Goal: Task Accomplishment & Management: Use online tool/utility

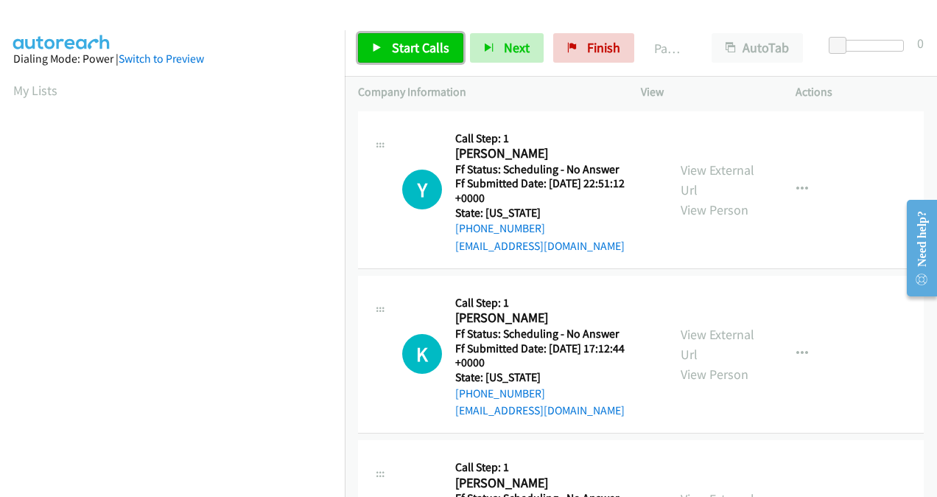
click at [420, 55] on span "Start Calls" at bounding box center [420, 47] width 57 height 17
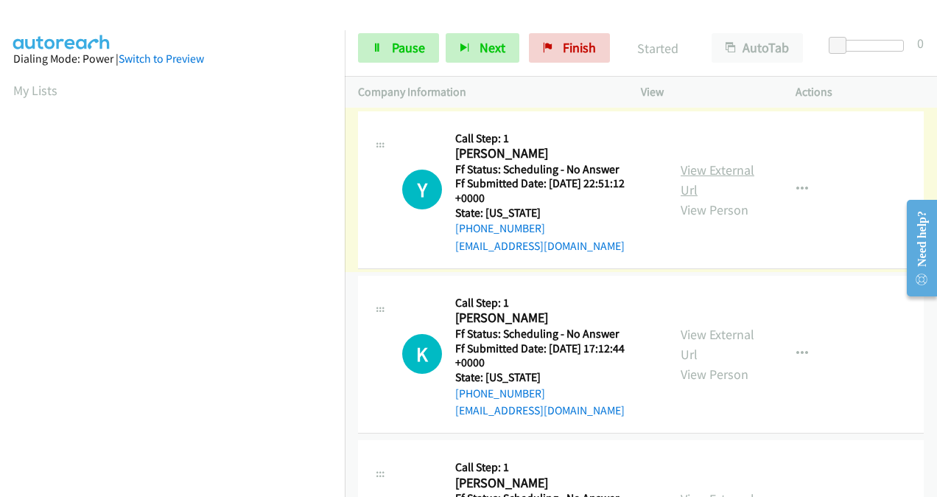
click at [698, 183] on link "View External Url" at bounding box center [718, 179] width 74 height 37
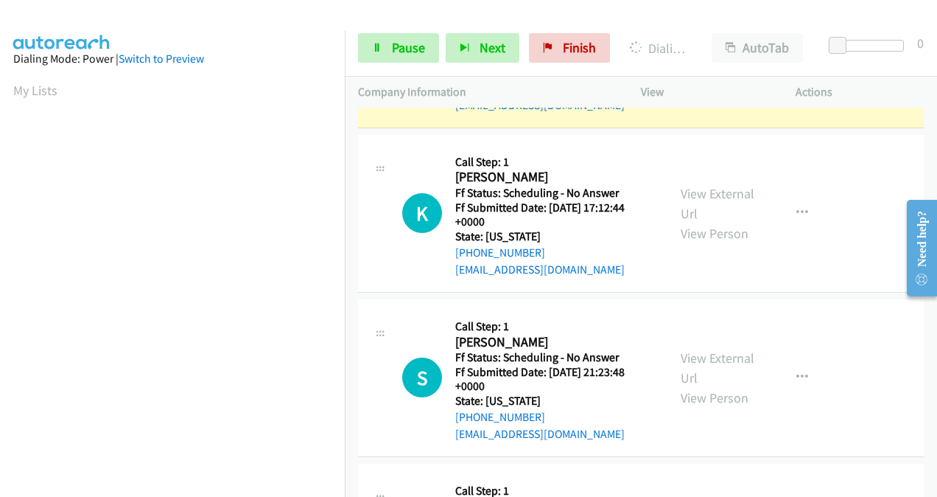
scroll to position [147, 0]
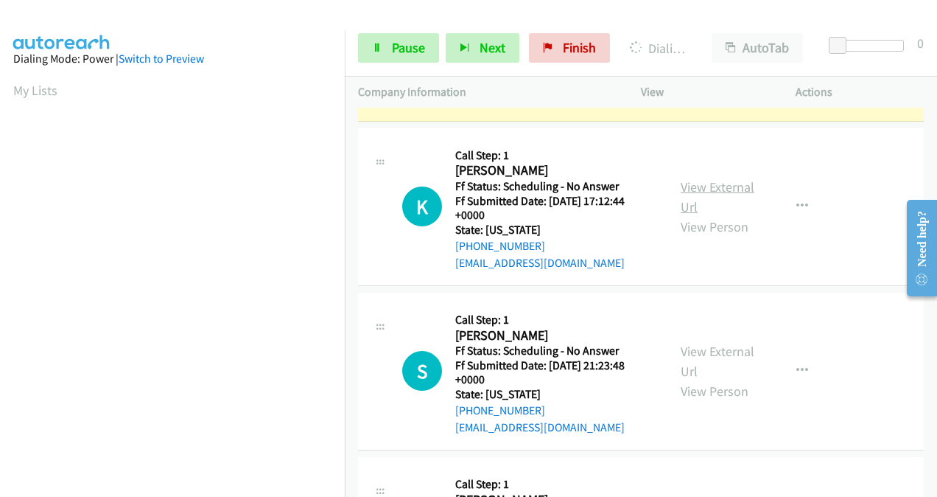
click at [681, 192] on link "View External Url" at bounding box center [718, 196] width 74 height 37
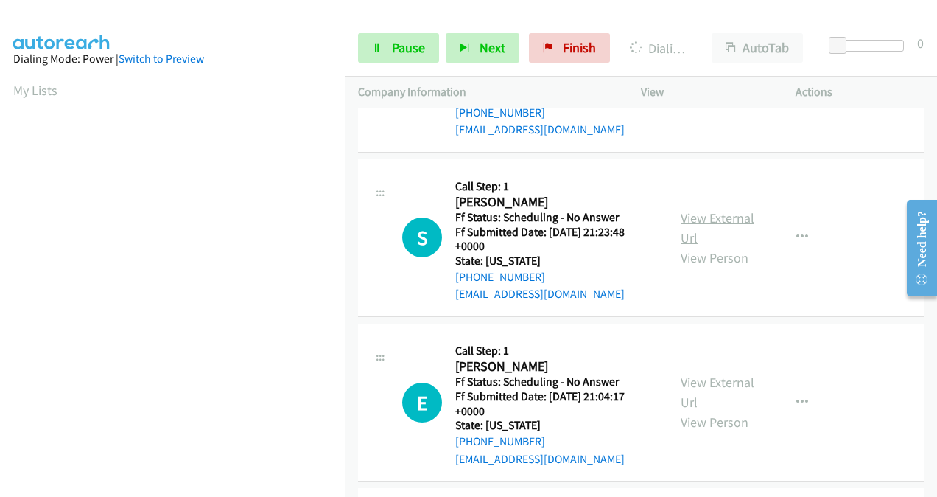
scroll to position [295, 0]
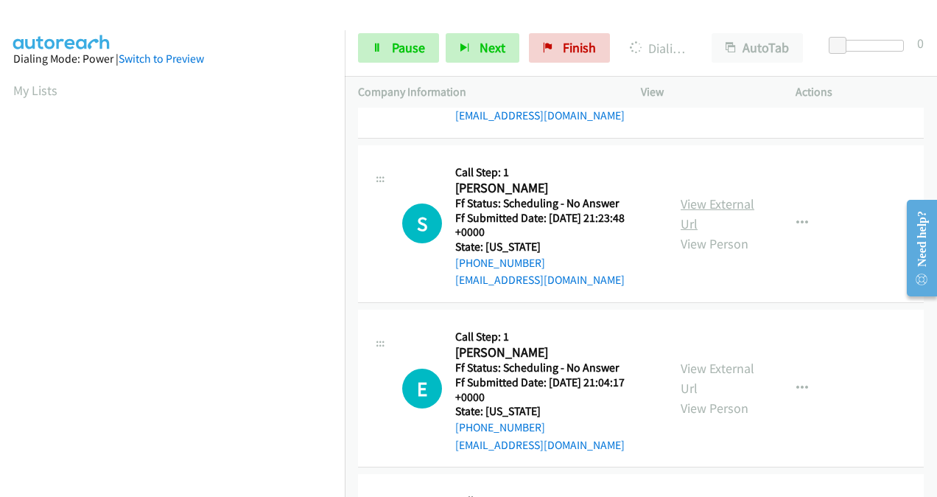
click at [686, 211] on link "View External Url" at bounding box center [718, 213] width 74 height 37
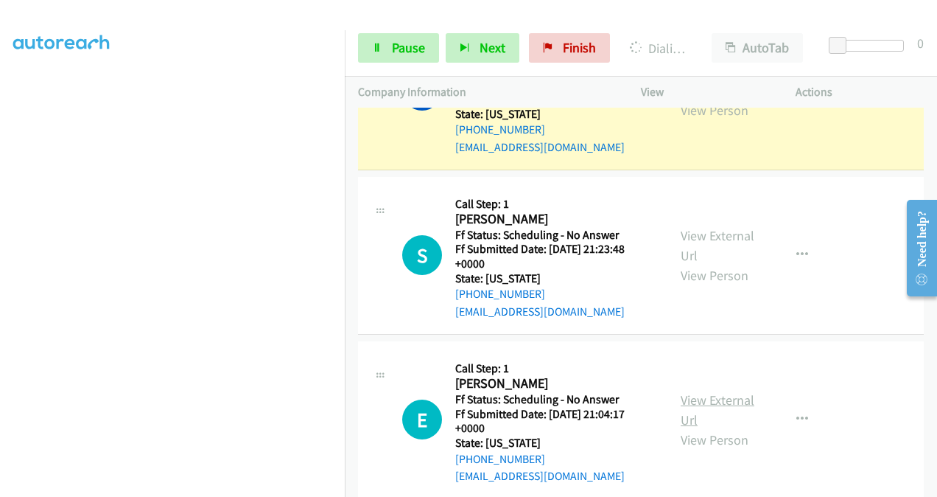
click at [693, 398] on link "View External Url" at bounding box center [718, 409] width 74 height 37
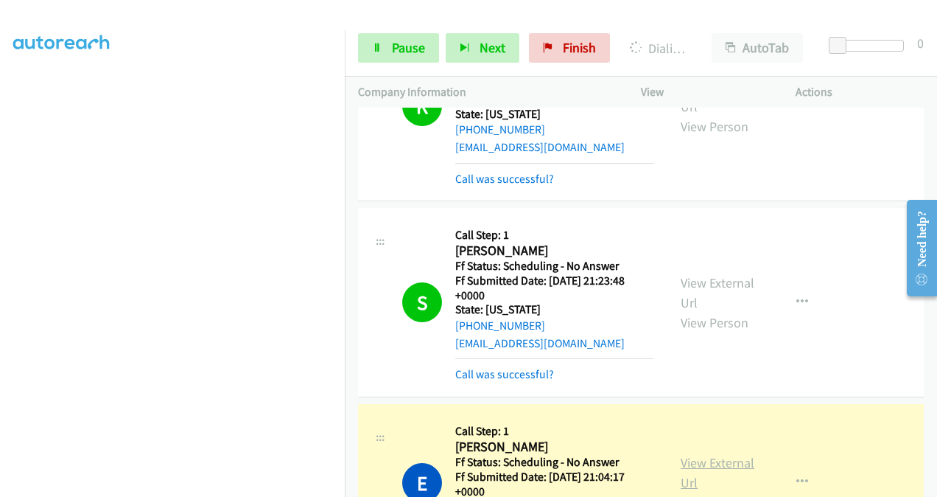
scroll to position [310, 0]
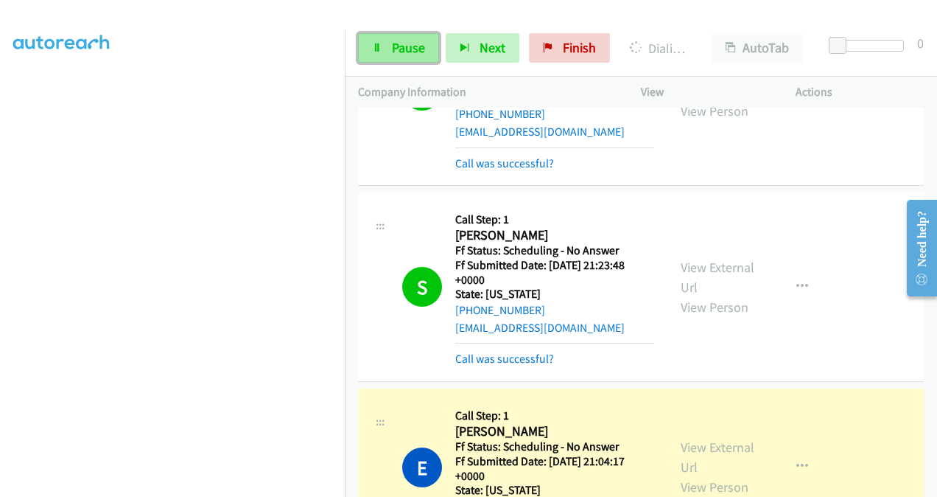
click at [401, 52] on span "Pause" at bounding box center [408, 47] width 33 height 17
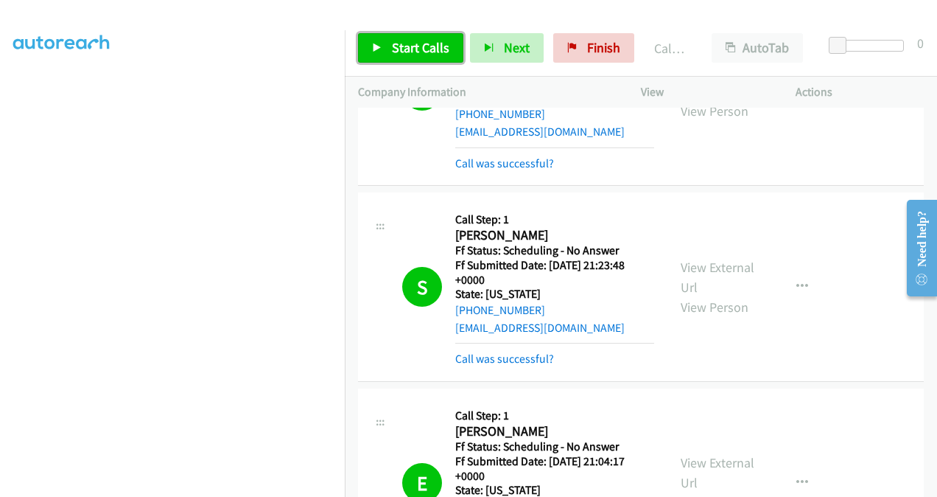
click at [407, 47] on span "Start Calls" at bounding box center [420, 47] width 57 height 17
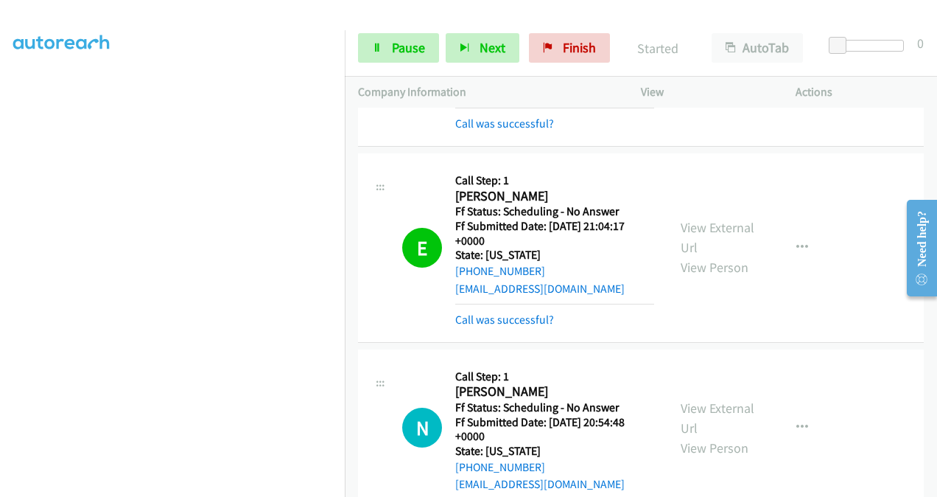
scroll to position [679, 0]
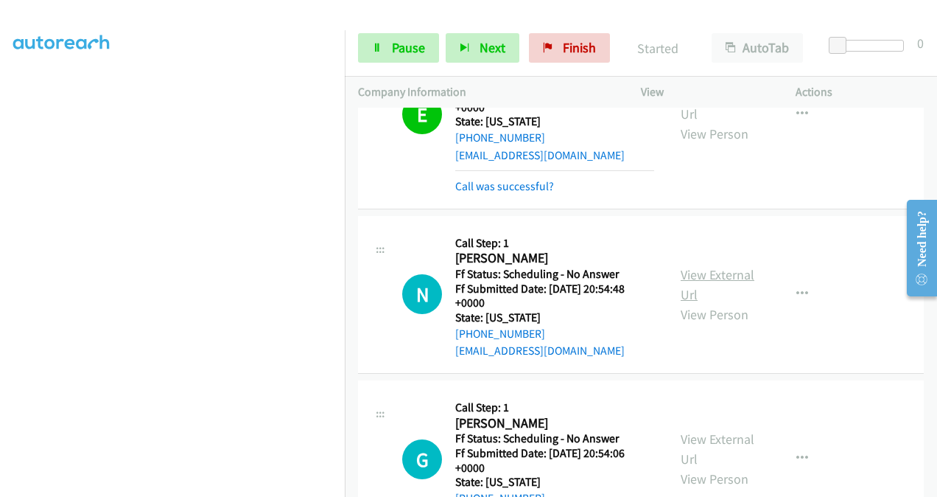
click at [687, 276] on link "View External Url" at bounding box center [718, 284] width 74 height 37
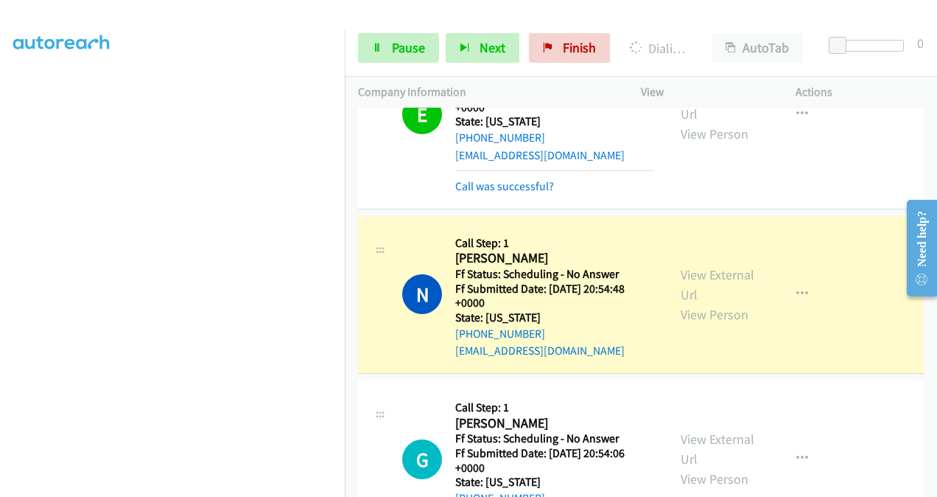
scroll to position [826, 0]
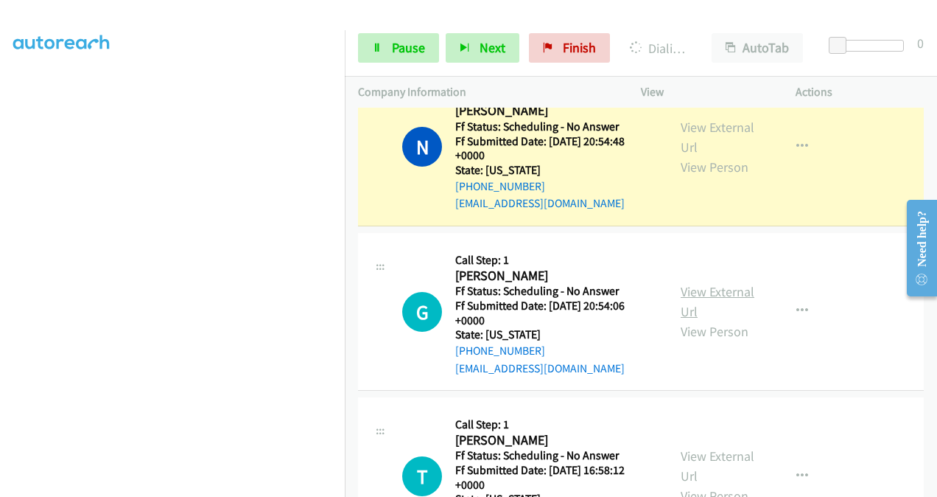
click at [685, 297] on link "View External Url" at bounding box center [718, 301] width 74 height 37
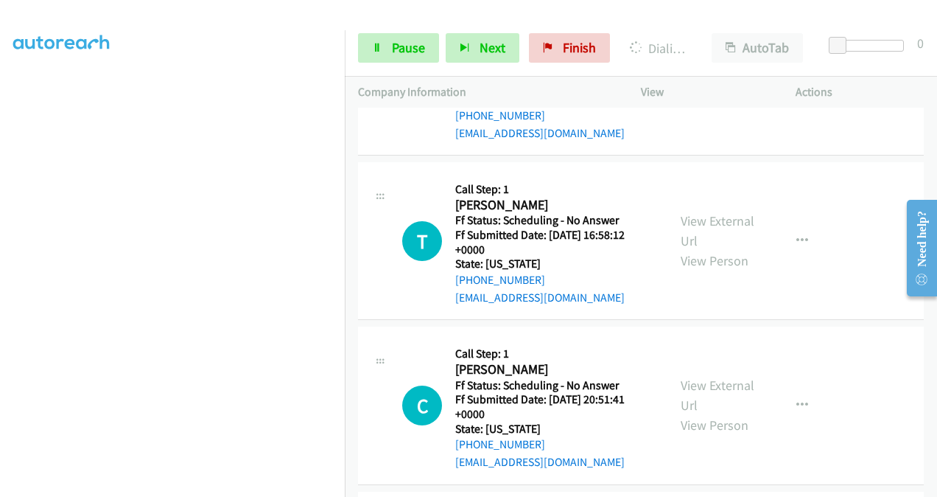
scroll to position [1047, 0]
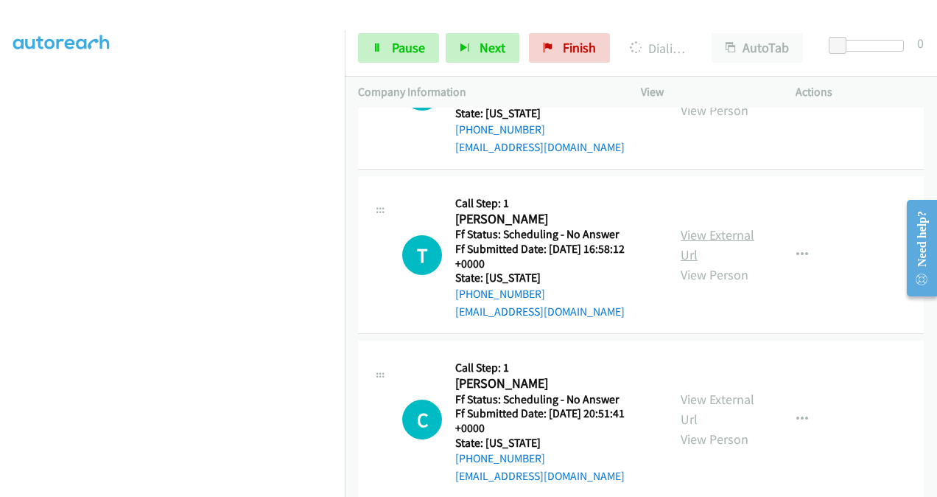
click at [683, 228] on link "View External Url" at bounding box center [718, 244] width 74 height 37
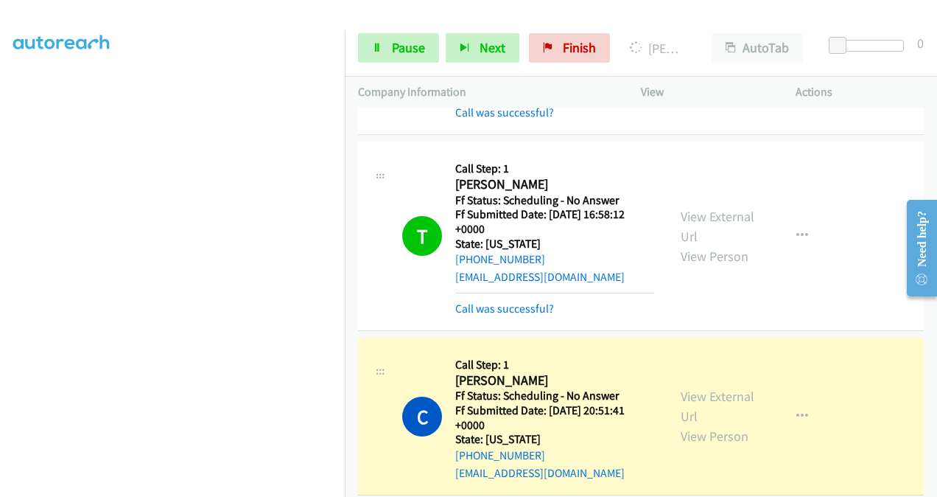
scroll to position [1167, 0]
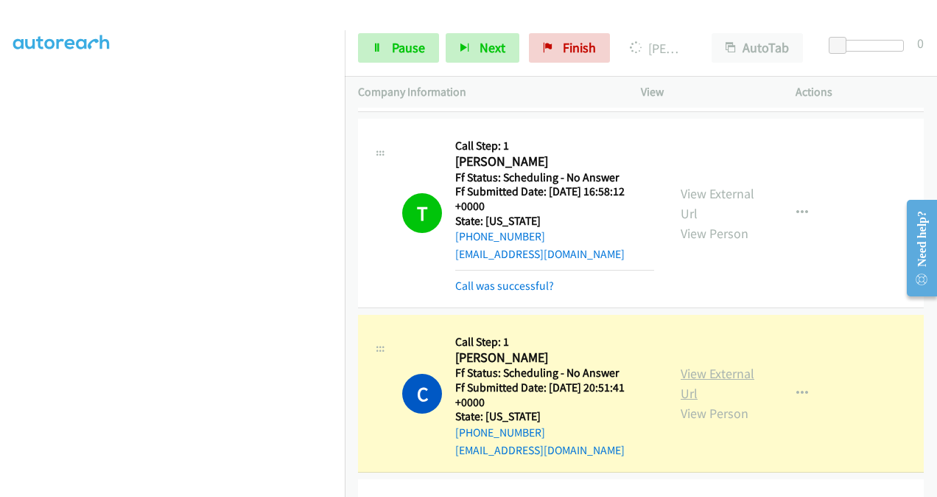
click at [690, 370] on link "View External Url" at bounding box center [718, 383] width 74 height 37
click at [395, 49] on span "Pause" at bounding box center [408, 47] width 33 height 17
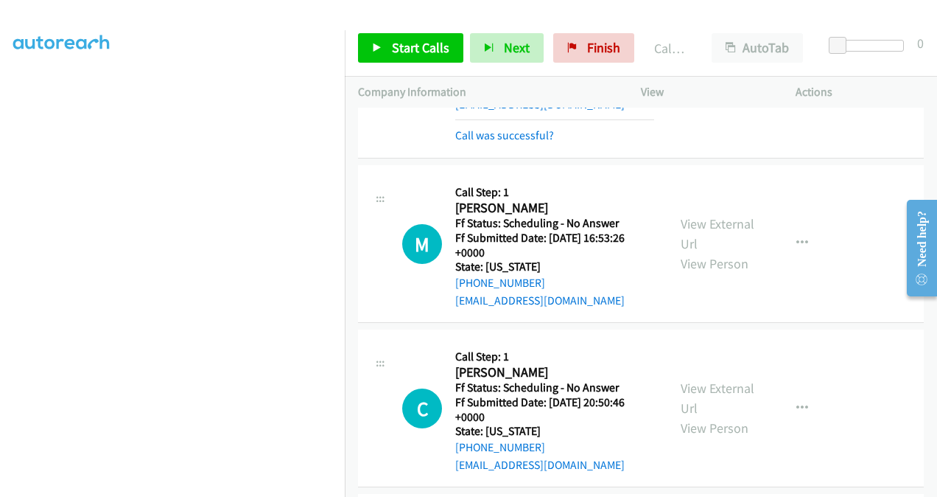
scroll to position [1536, 0]
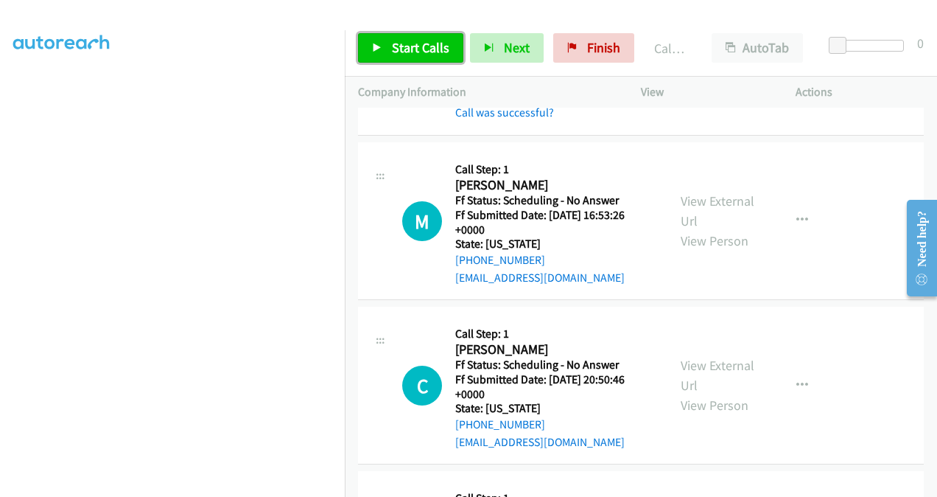
click at [382, 51] on icon at bounding box center [377, 48] width 10 height 10
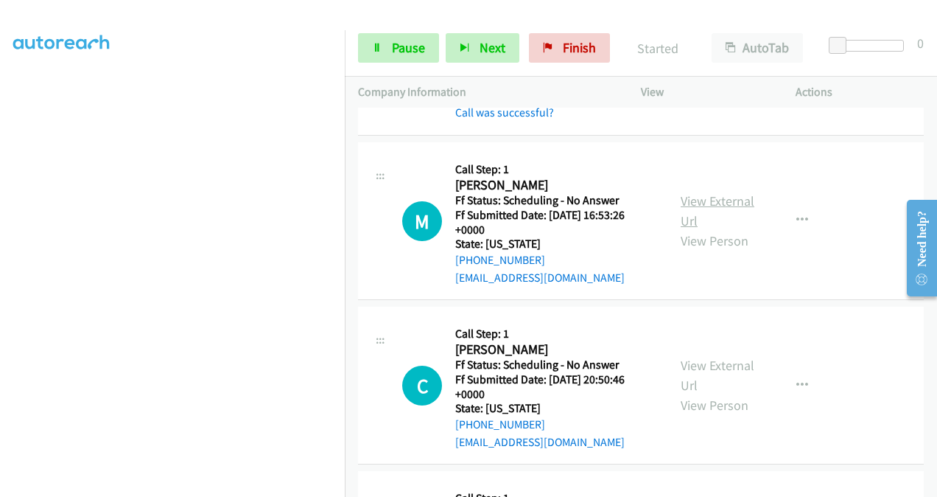
click at [692, 197] on link "View External Url" at bounding box center [718, 210] width 74 height 37
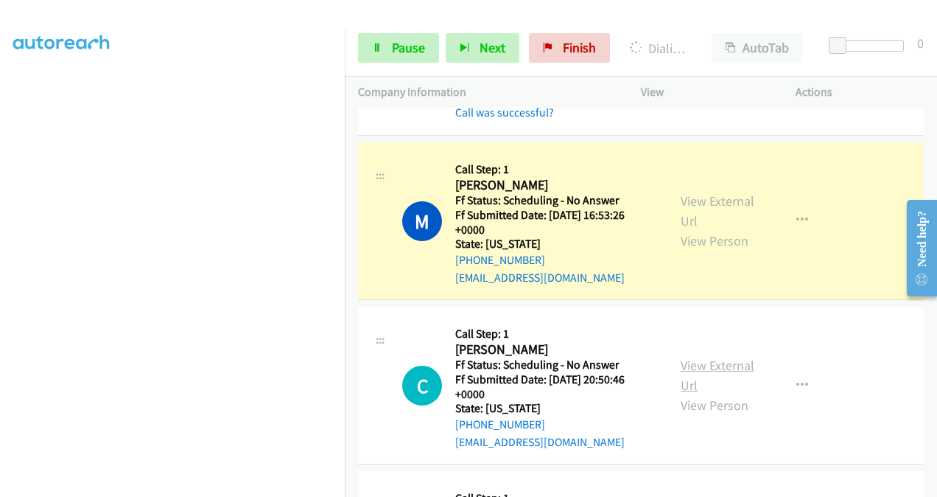
click at [684, 361] on link "View External Url" at bounding box center [718, 375] width 74 height 37
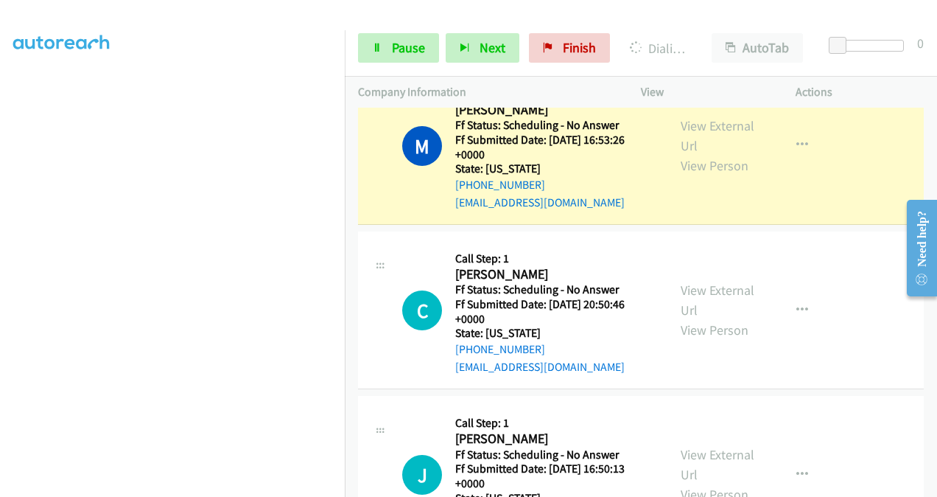
scroll to position [1683, 0]
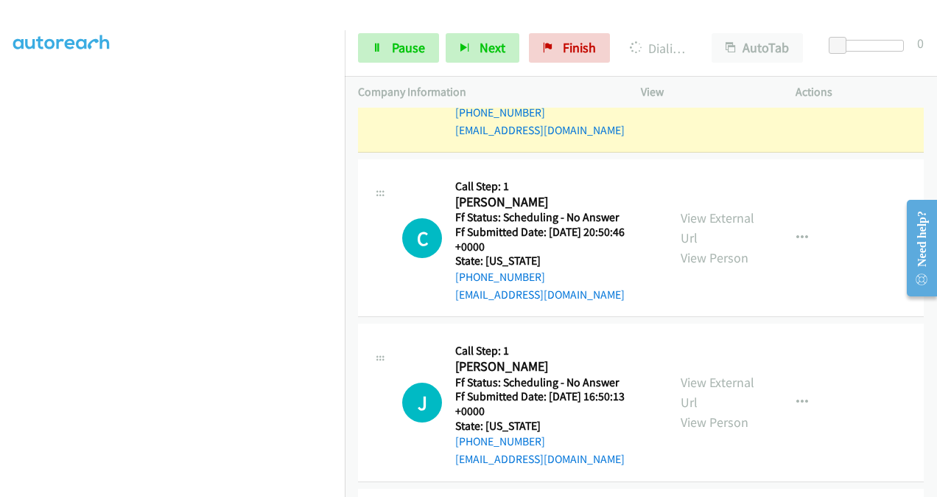
click at [682, 387] on div "View External Url View Person" at bounding box center [718, 402] width 75 height 60
click at [688, 381] on link "View External Url" at bounding box center [718, 392] width 74 height 37
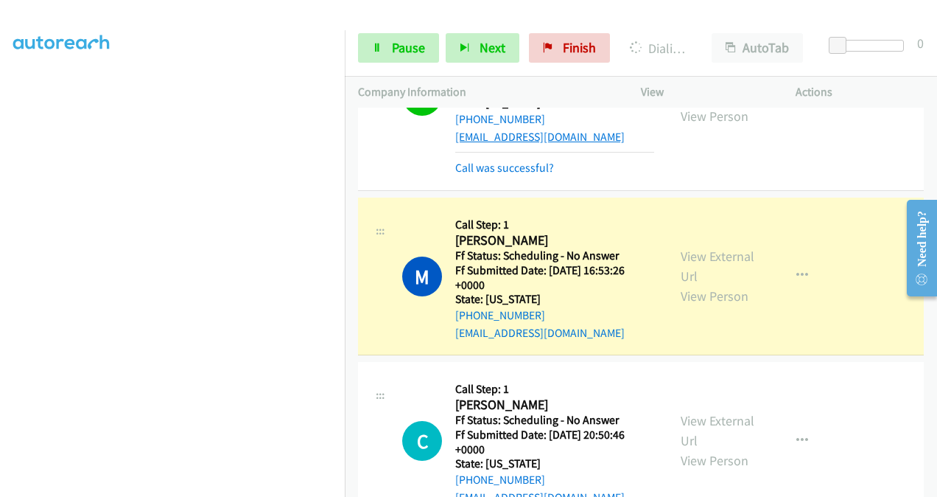
scroll to position [1462, 0]
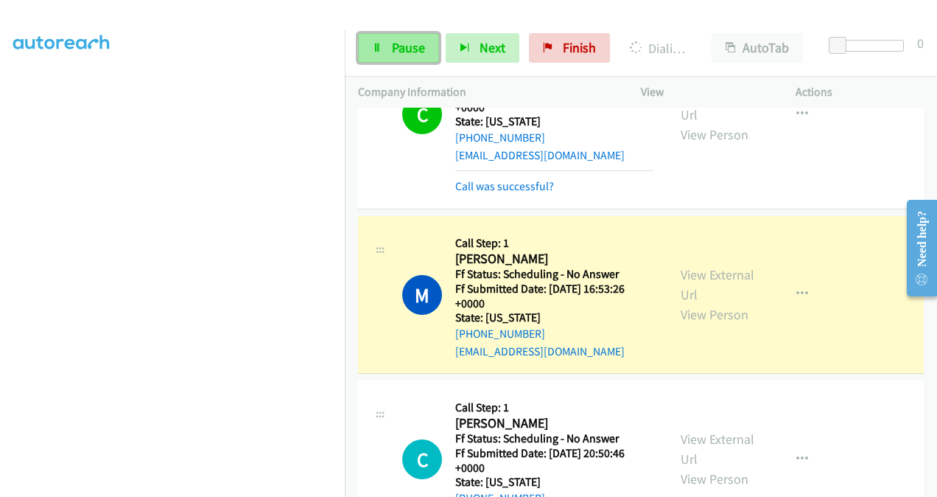
click at [402, 50] on span "Pause" at bounding box center [408, 47] width 33 height 17
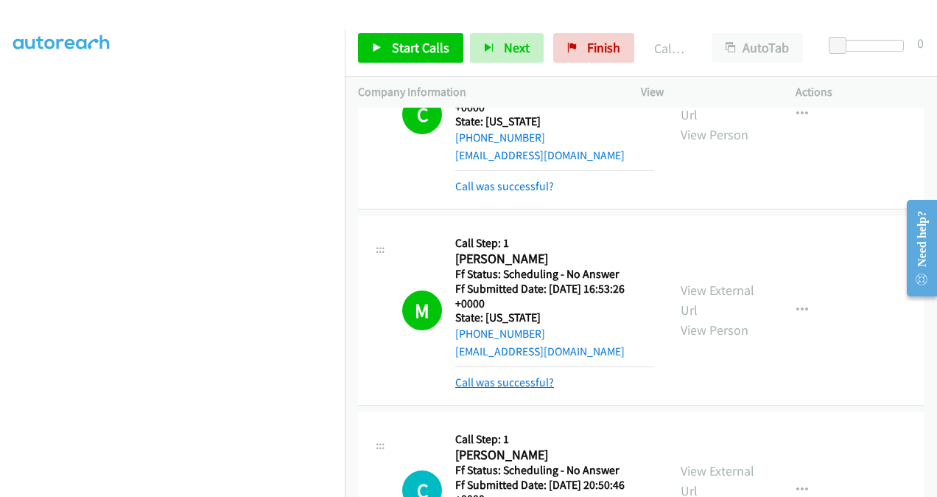
click at [519, 376] on link "Call was successful?" at bounding box center [504, 382] width 99 height 14
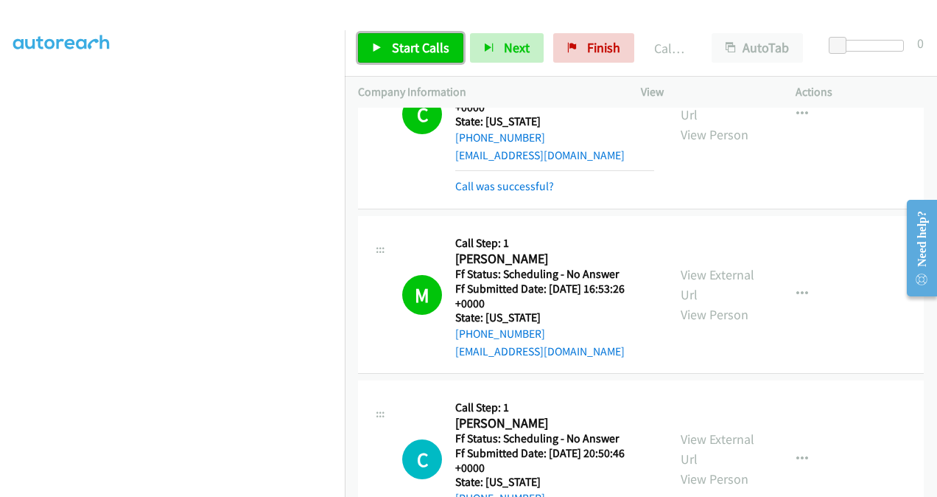
click at [394, 43] on span "Start Calls" at bounding box center [420, 47] width 57 height 17
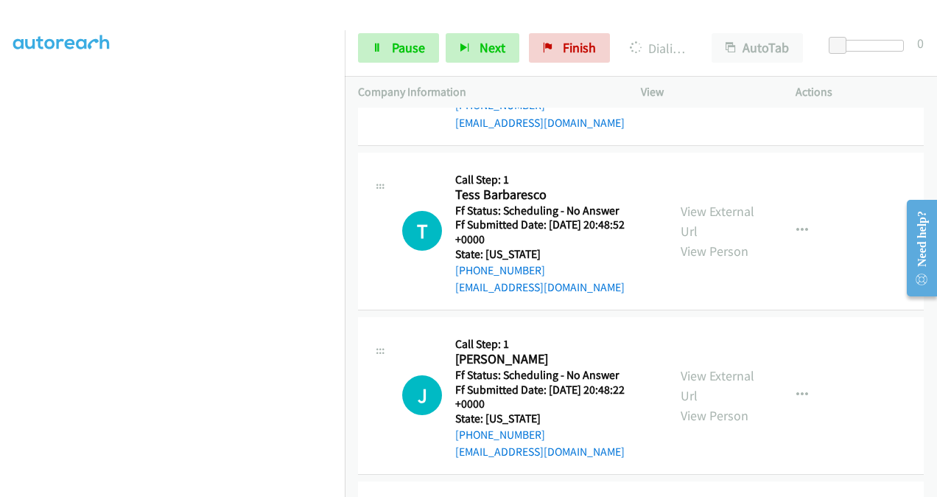
scroll to position [2052, 0]
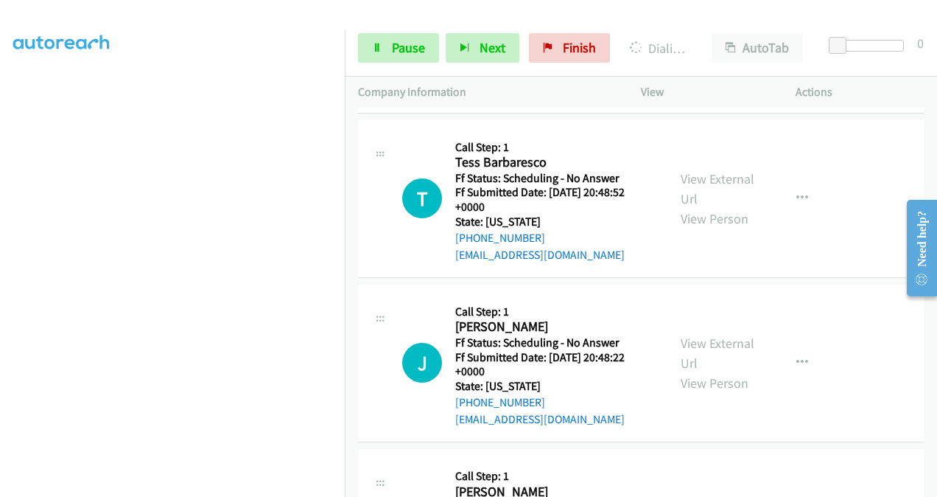
click at [688, 182] on div "View External Url View Person" at bounding box center [718, 199] width 75 height 60
click at [688, 175] on link "View External Url" at bounding box center [718, 188] width 74 height 37
click at [682, 335] on link "View External Url" at bounding box center [718, 353] width 74 height 37
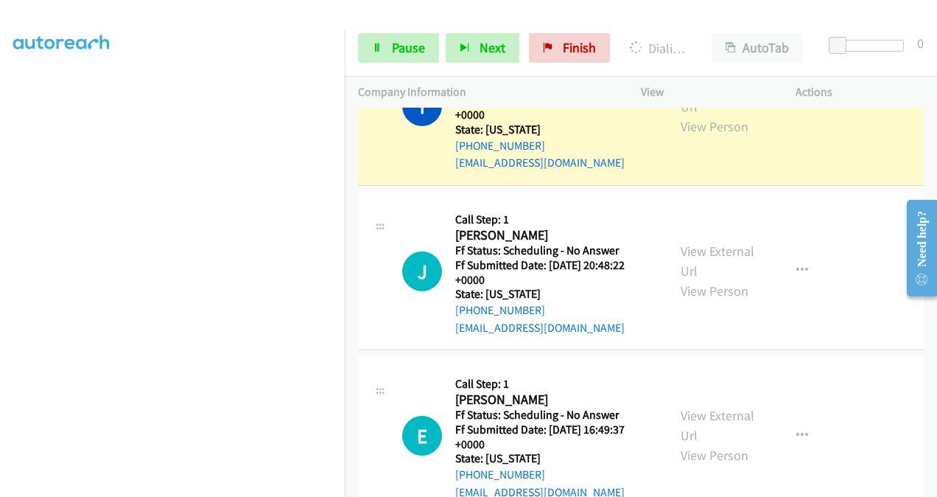
scroll to position [2231, 0]
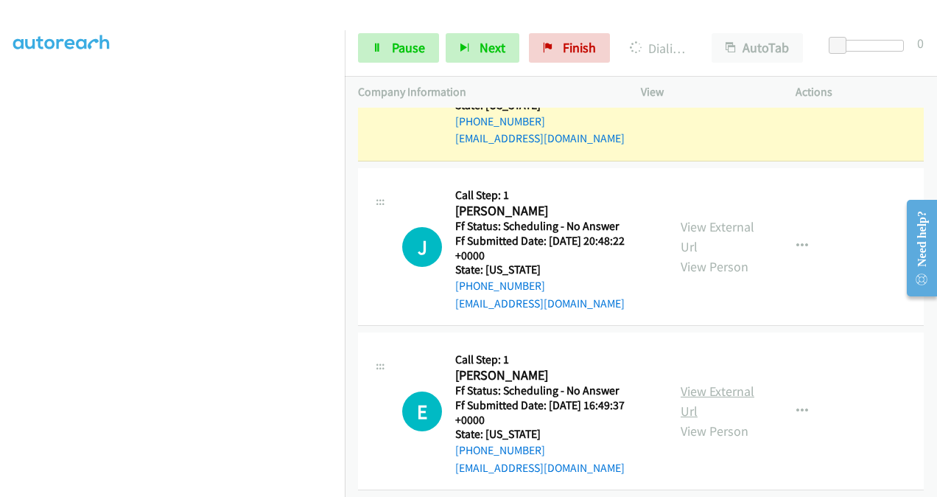
click at [693, 383] on link "View External Url" at bounding box center [718, 400] width 74 height 37
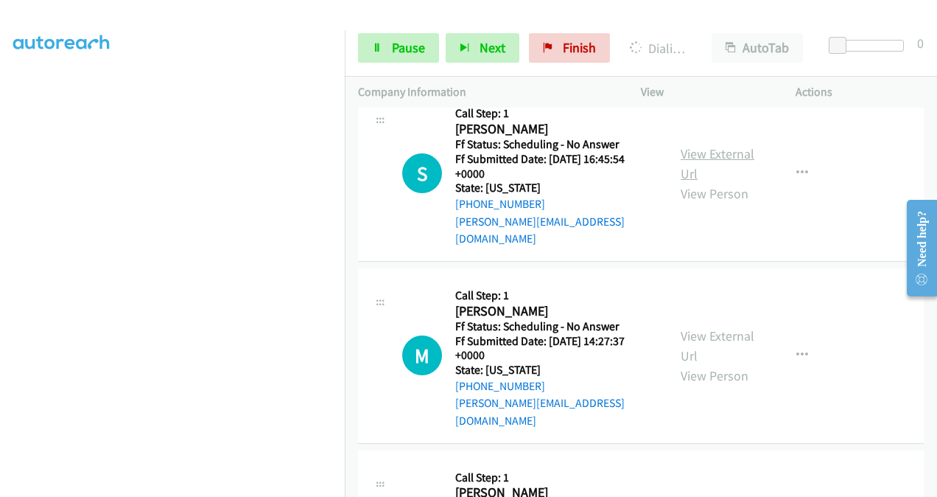
scroll to position [2705, 0]
click at [689, 145] on link "View External Url" at bounding box center [718, 163] width 74 height 37
click at [672, 307] on div "View External Url View Person View External Url Email Schedule/Manage Callback …" at bounding box center [752, 355] width 168 height 148
click at [690, 327] on link "View External Url" at bounding box center [718, 345] width 74 height 37
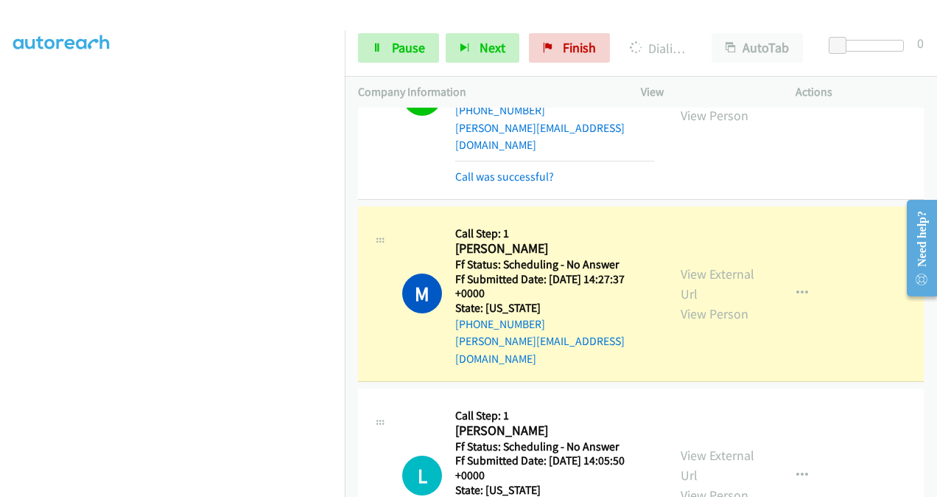
scroll to position [2883, 0]
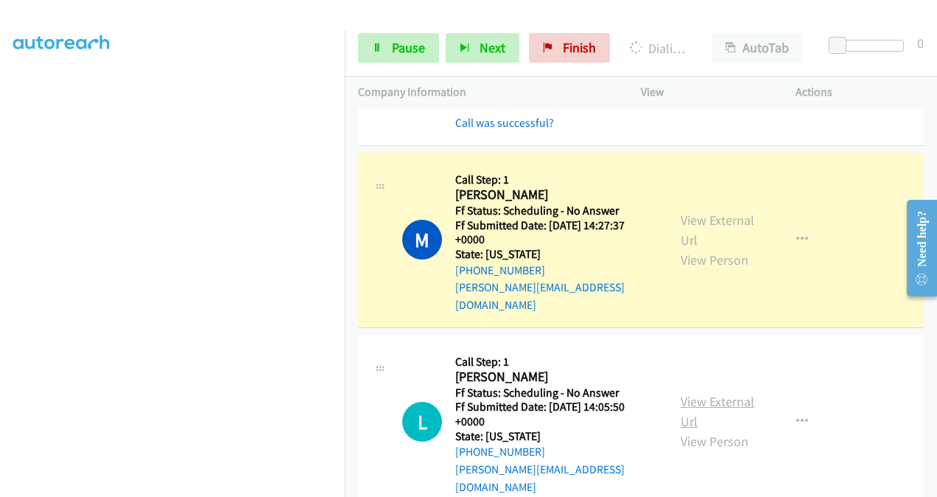
click at [685, 393] on link "View External Url" at bounding box center [718, 411] width 74 height 37
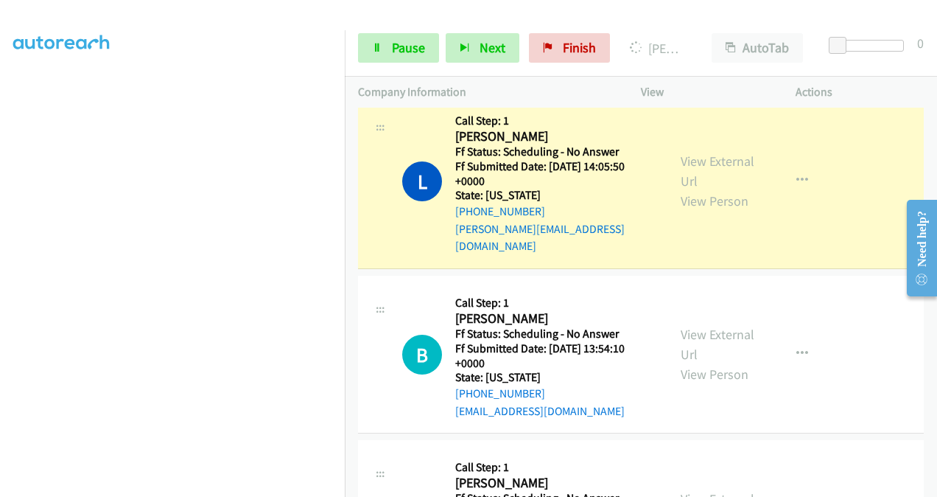
scroll to position [3178, 0]
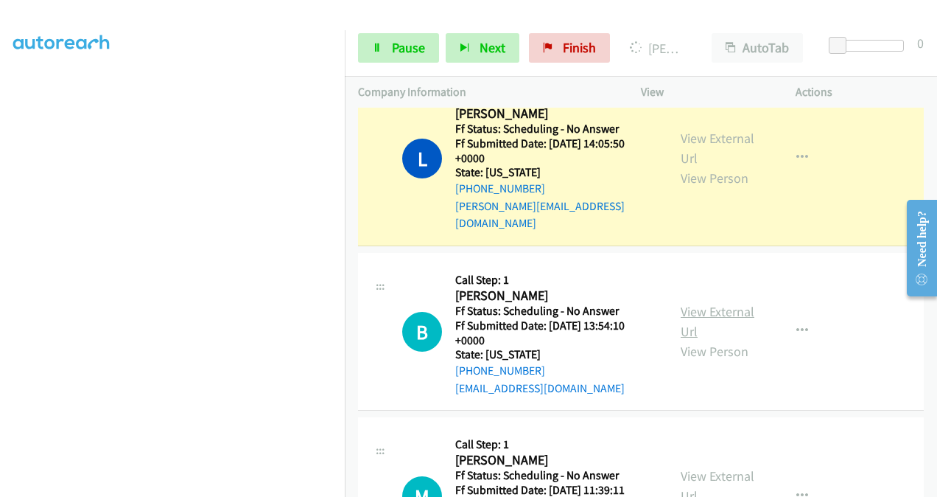
click at [681, 303] on link "View External Url" at bounding box center [718, 321] width 74 height 37
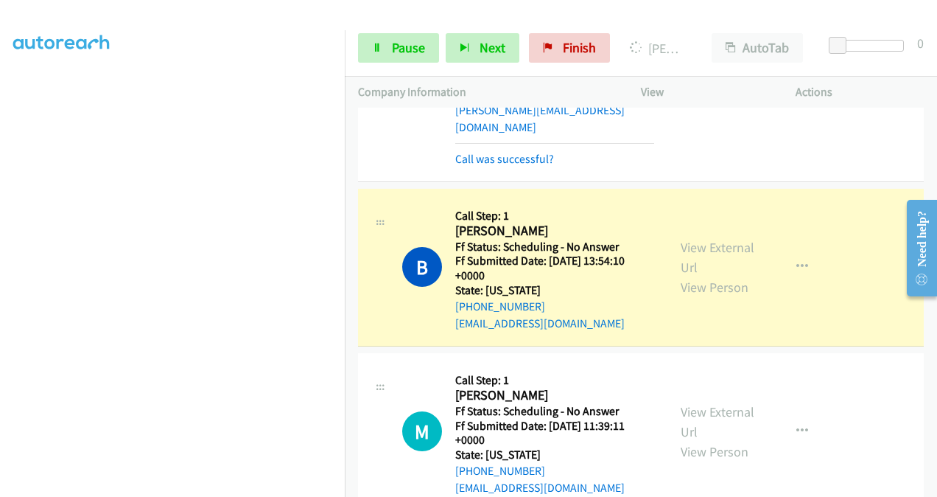
scroll to position [3340, 0]
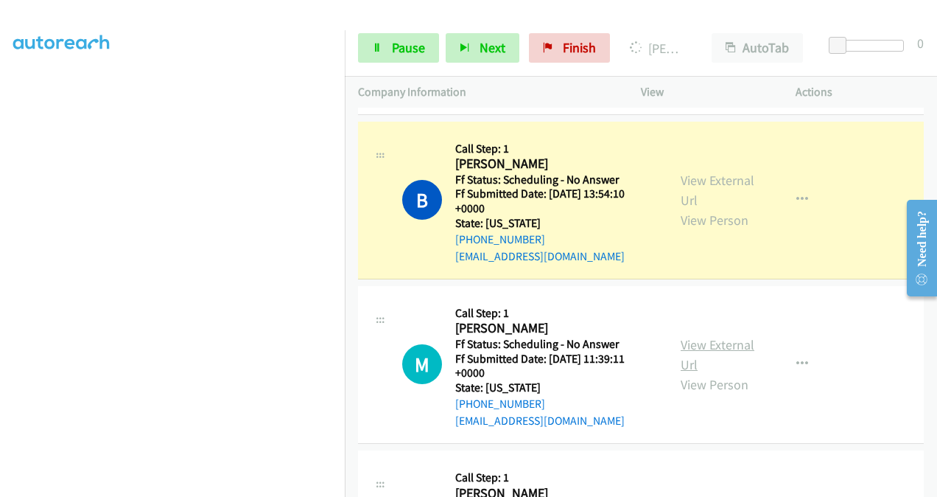
click at [682, 336] on link "View External Url" at bounding box center [718, 354] width 74 height 37
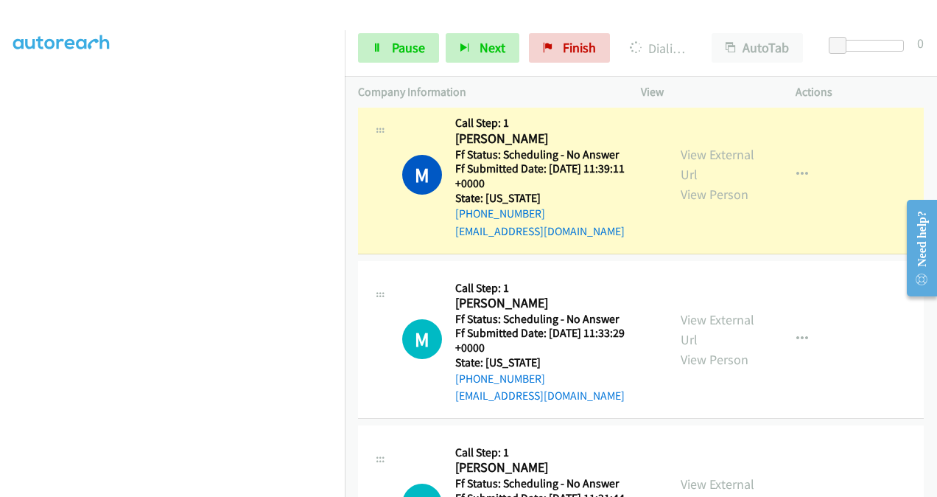
scroll to position [3635, 0]
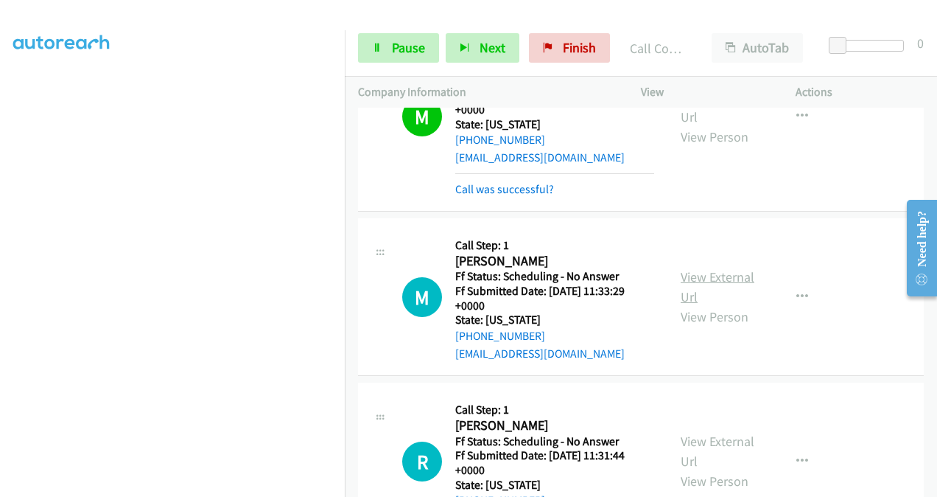
click at [691, 268] on link "View External Url" at bounding box center [718, 286] width 74 height 37
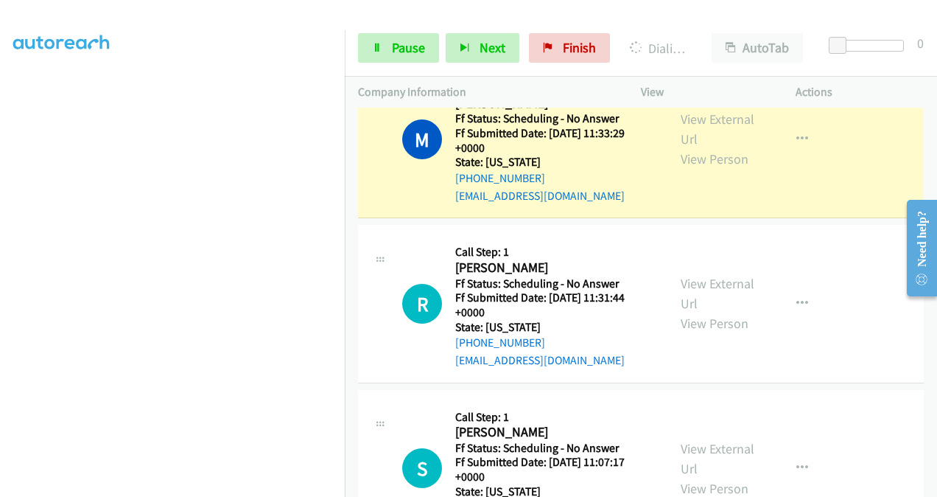
scroll to position [3856, 0]
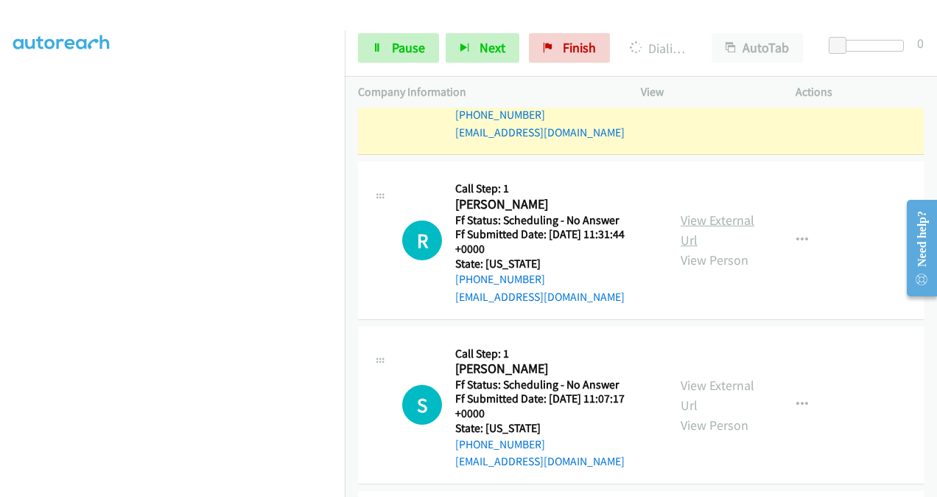
click at [682, 211] on link "View External Url" at bounding box center [718, 229] width 74 height 37
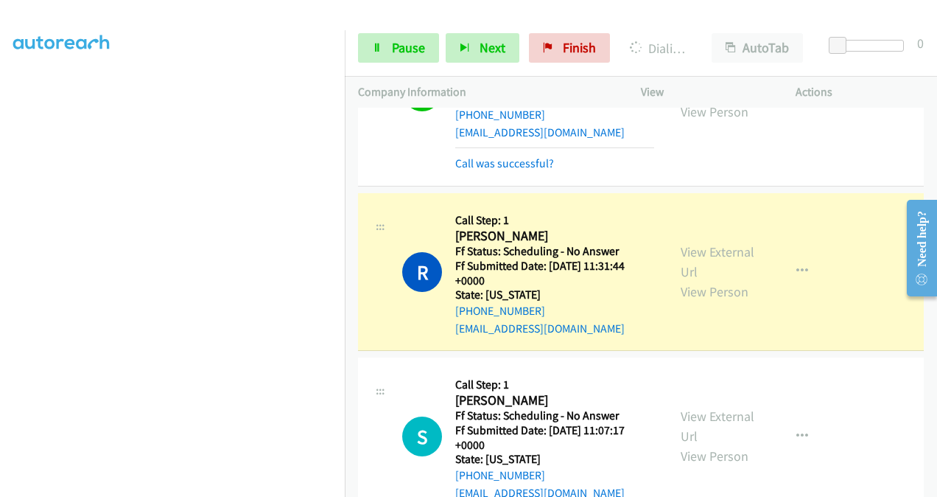
scroll to position [3888, 0]
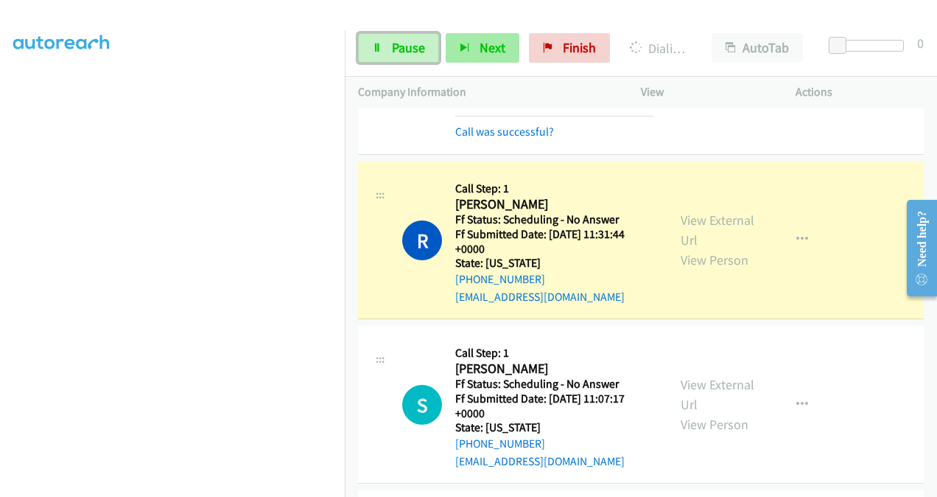
drag, startPoint x: 413, startPoint y: 41, endPoint x: 464, endPoint y: 56, distance: 52.9
click at [413, 41] on span "Pause" at bounding box center [408, 47] width 33 height 17
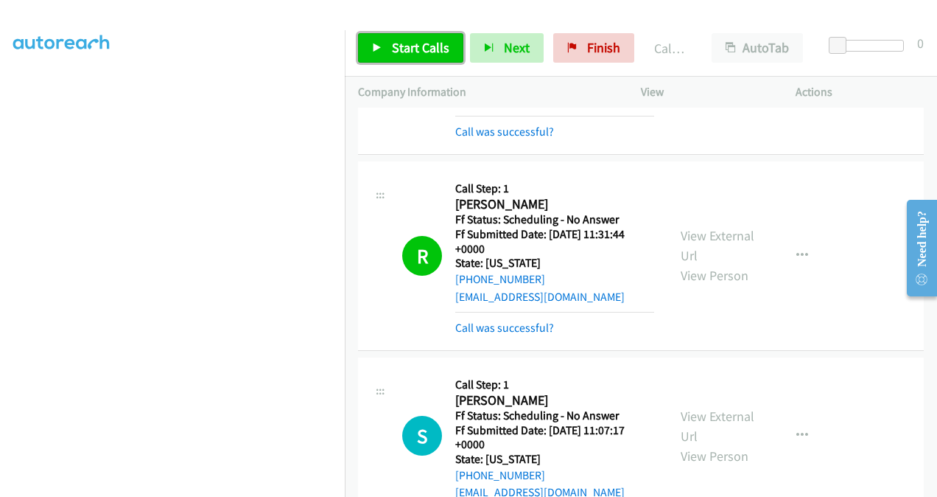
click at [416, 43] on span "Start Calls" at bounding box center [420, 47] width 57 height 17
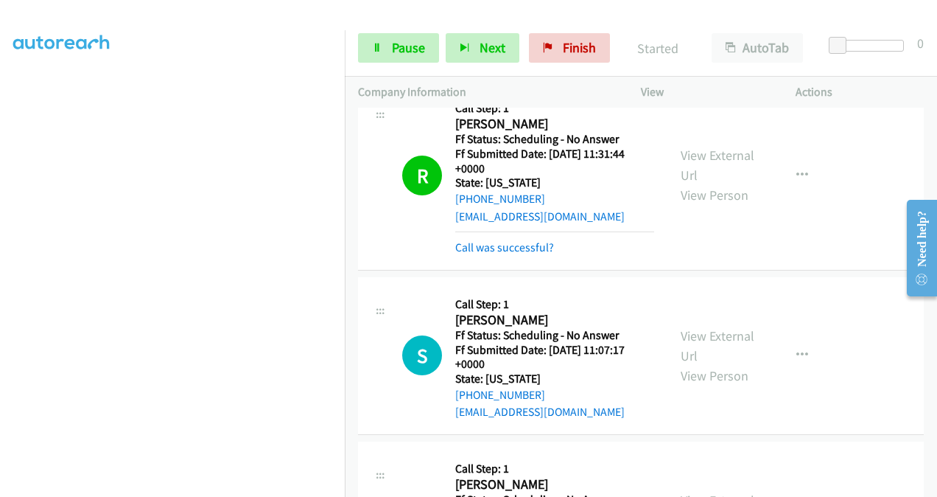
scroll to position [4035, 0]
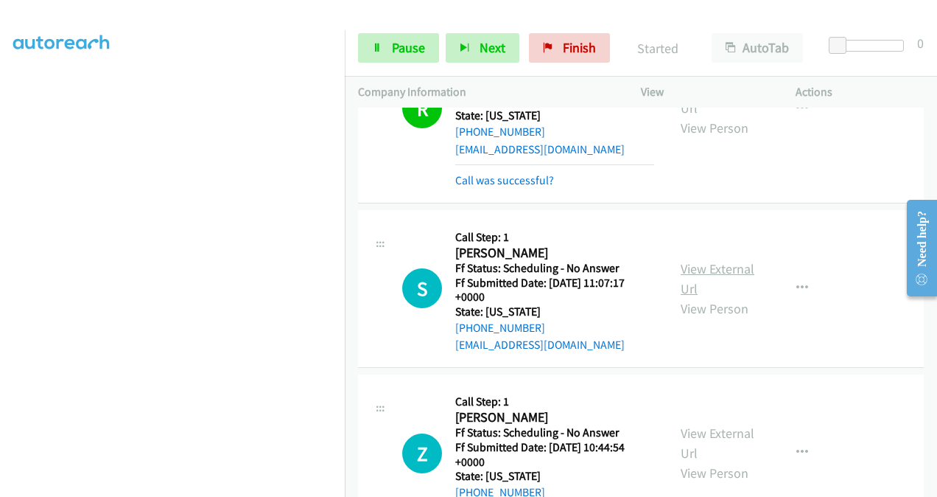
click at [687, 260] on link "View External Url" at bounding box center [718, 278] width 74 height 37
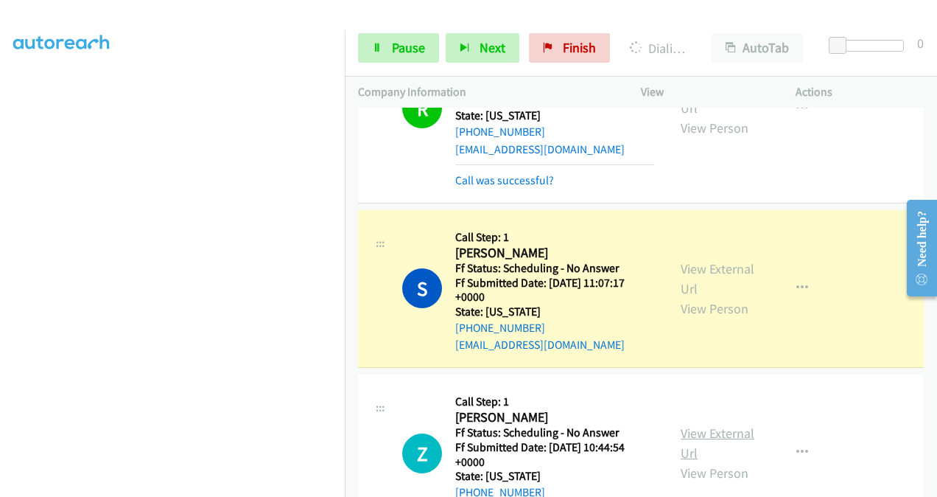
click at [684, 424] on link "View External Url" at bounding box center [718, 442] width 74 height 37
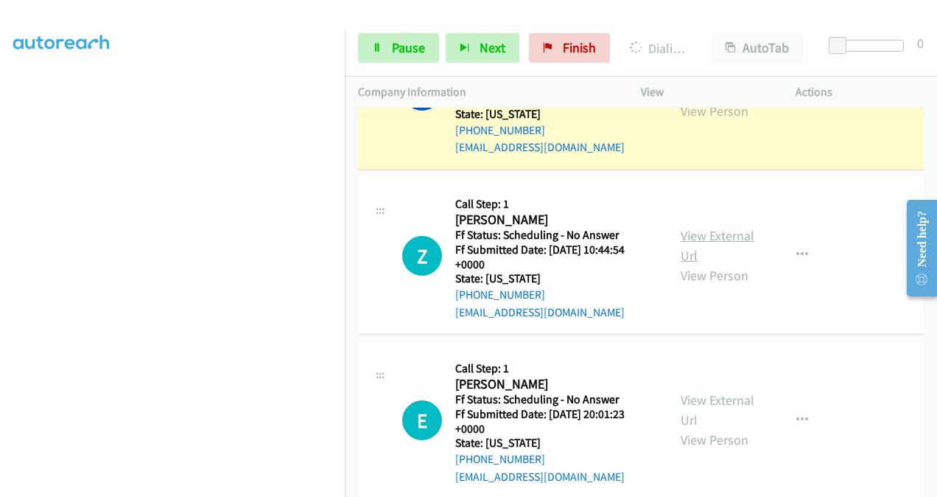
scroll to position [4256, 0]
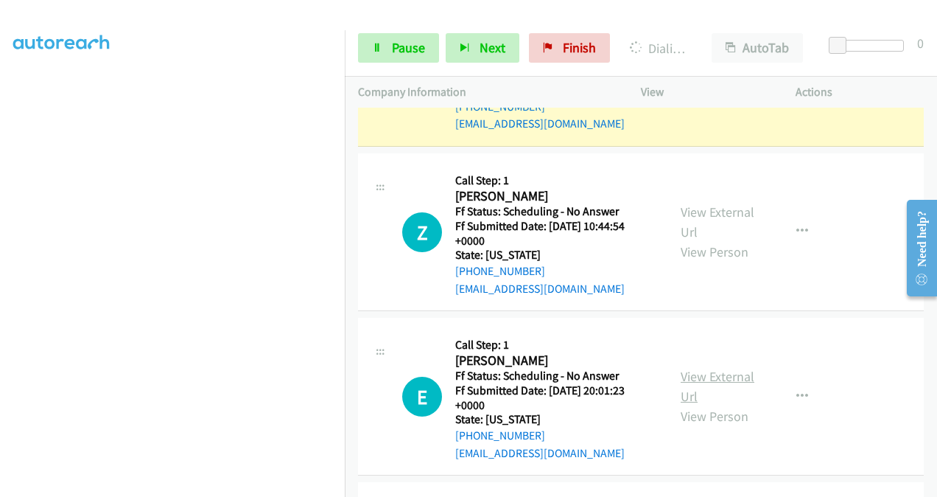
click at [688, 368] on link "View External Url" at bounding box center [718, 386] width 74 height 37
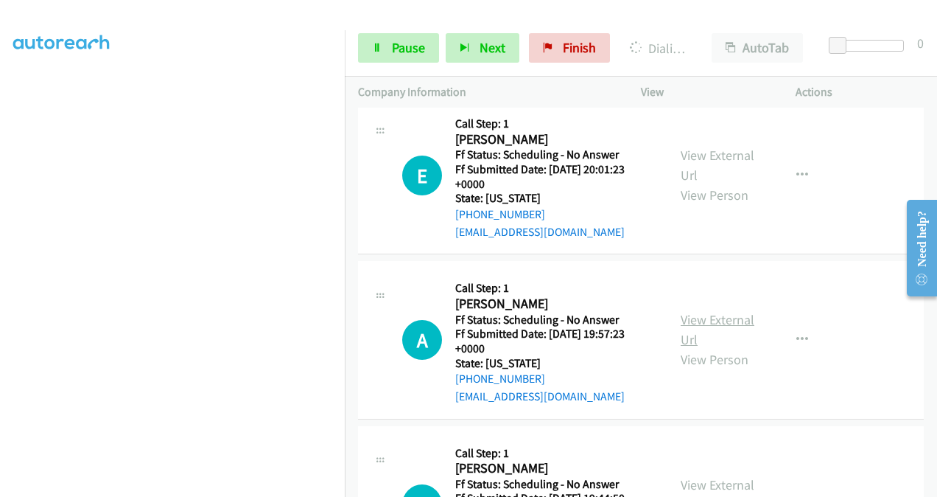
click at [690, 311] on link "View External Url" at bounding box center [718, 329] width 74 height 37
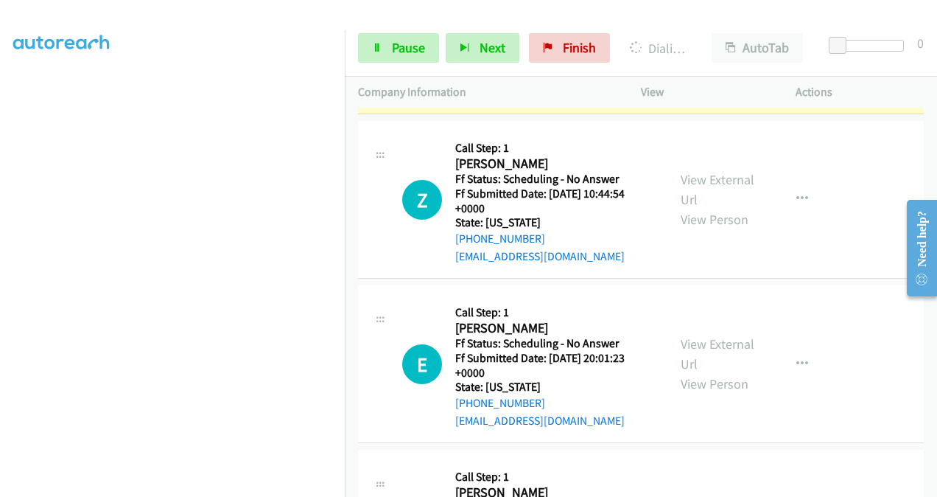
scroll to position [4109, 0]
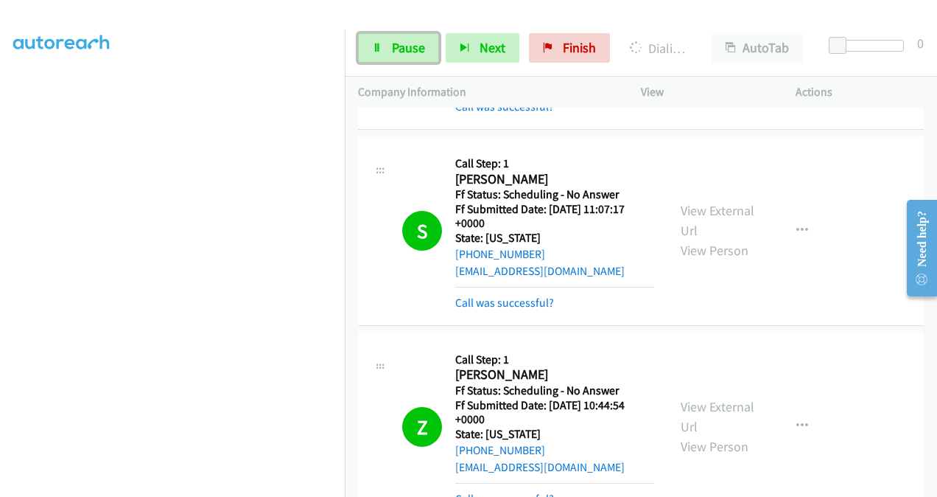
drag, startPoint x: 402, startPoint y: 41, endPoint x: 443, endPoint y: 60, distance: 44.8
click at [402, 41] on span "Pause" at bounding box center [408, 47] width 33 height 17
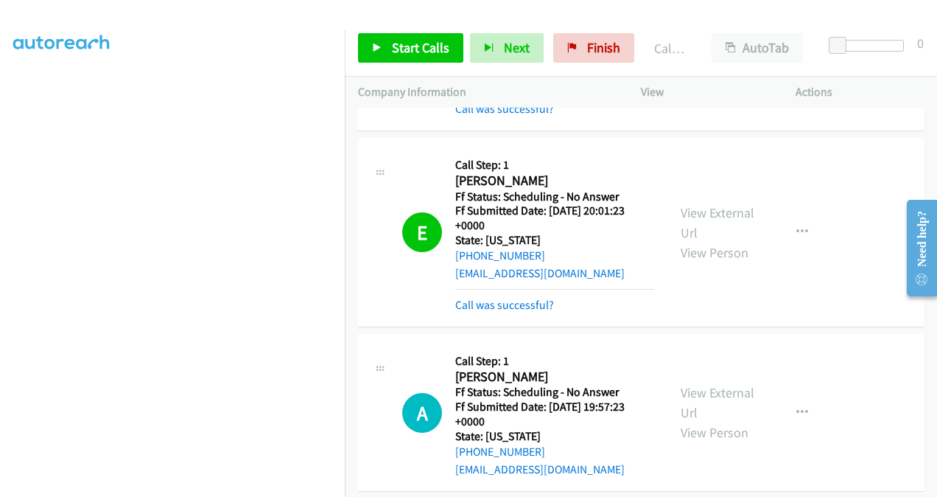
scroll to position [4478, 0]
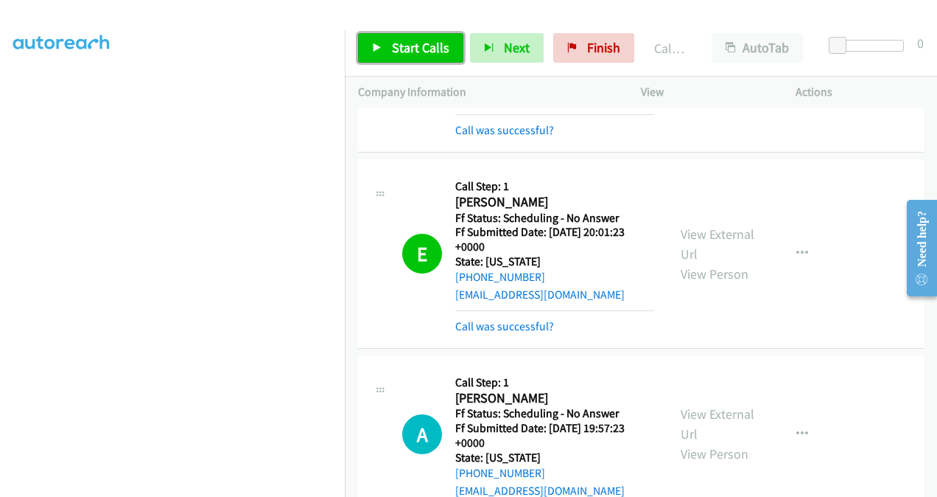
click at [416, 52] on span "Start Calls" at bounding box center [420, 47] width 57 height 17
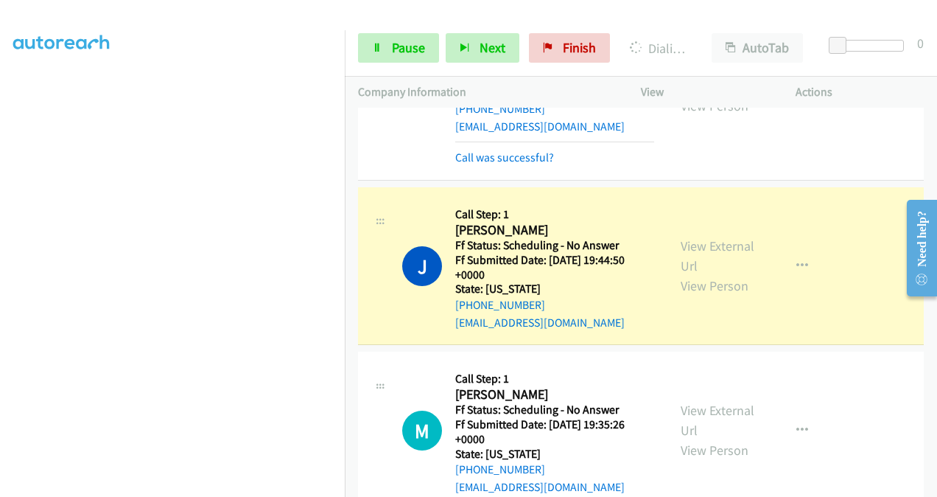
scroll to position [4846, 0]
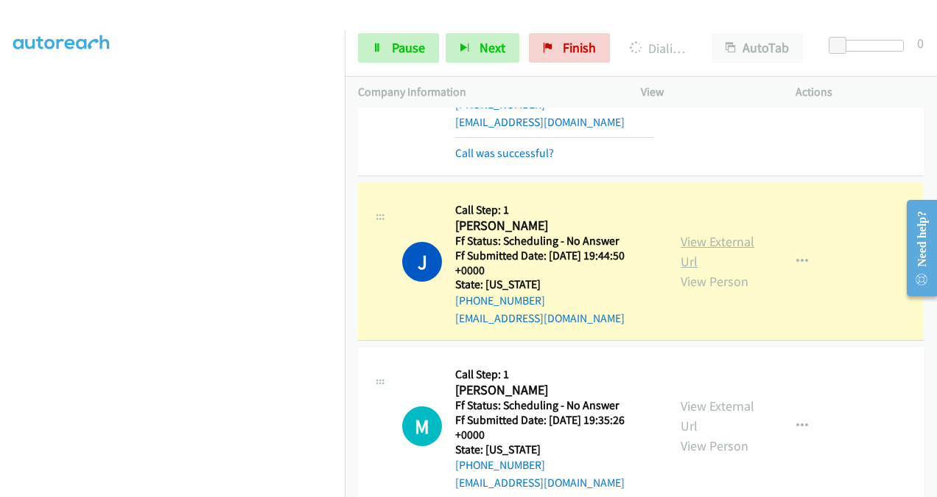
click at [693, 233] on link "View External Url" at bounding box center [718, 251] width 74 height 37
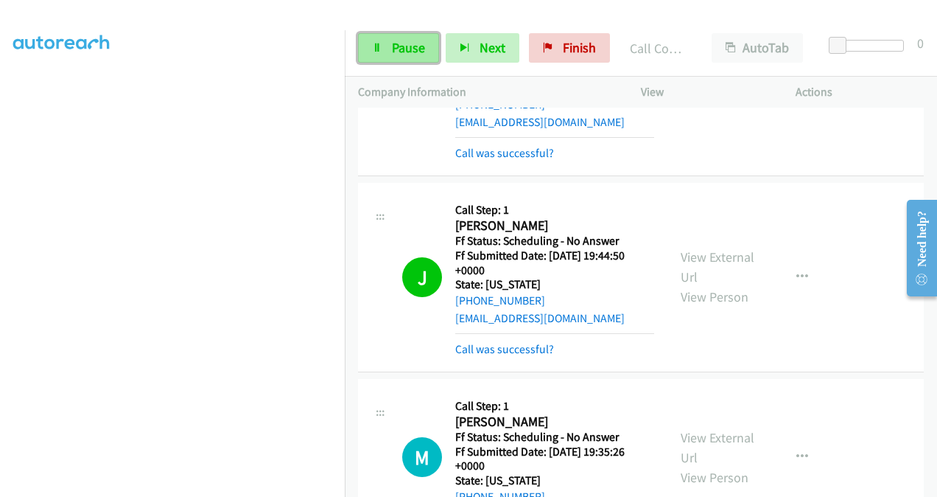
click at [410, 51] on span "Pause" at bounding box center [408, 47] width 33 height 17
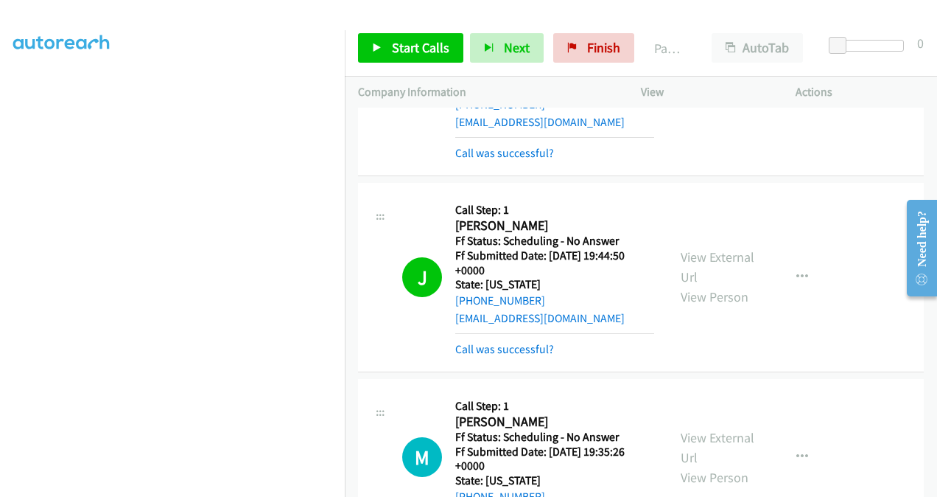
scroll to position [4478, 0]
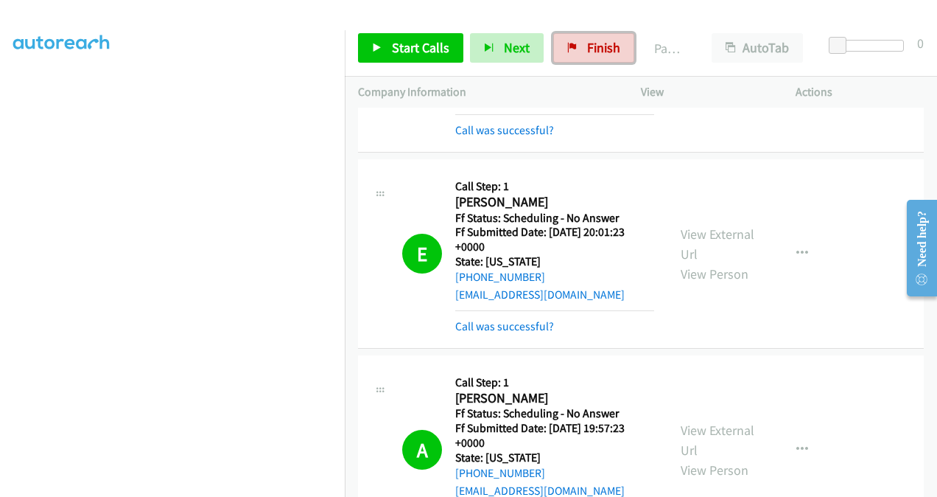
drag, startPoint x: 587, startPoint y: 49, endPoint x: 531, endPoint y: 72, distance: 60.8
click at [587, 49] on span "Finish" at bounding box center [603, 47] width 33 height 17
